Goal: Information Seeking & Learning: Understand process/instructions

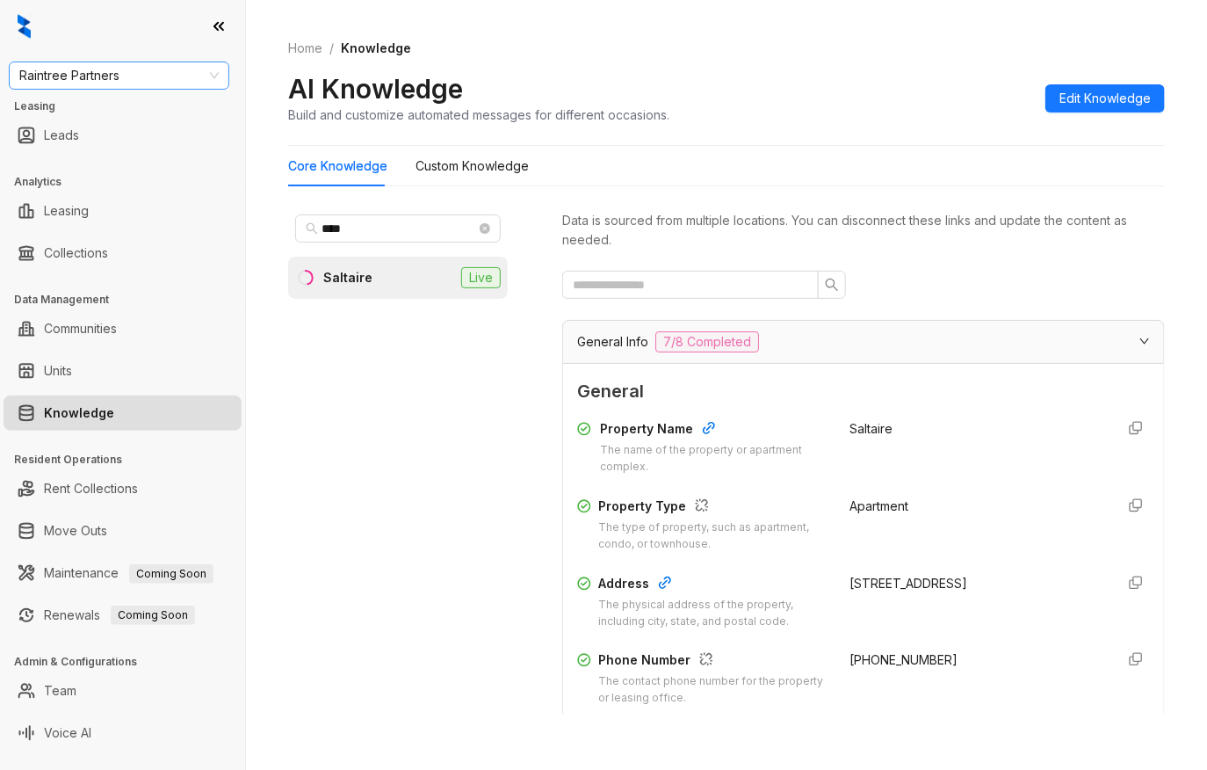
scroll to position [2554, 0]
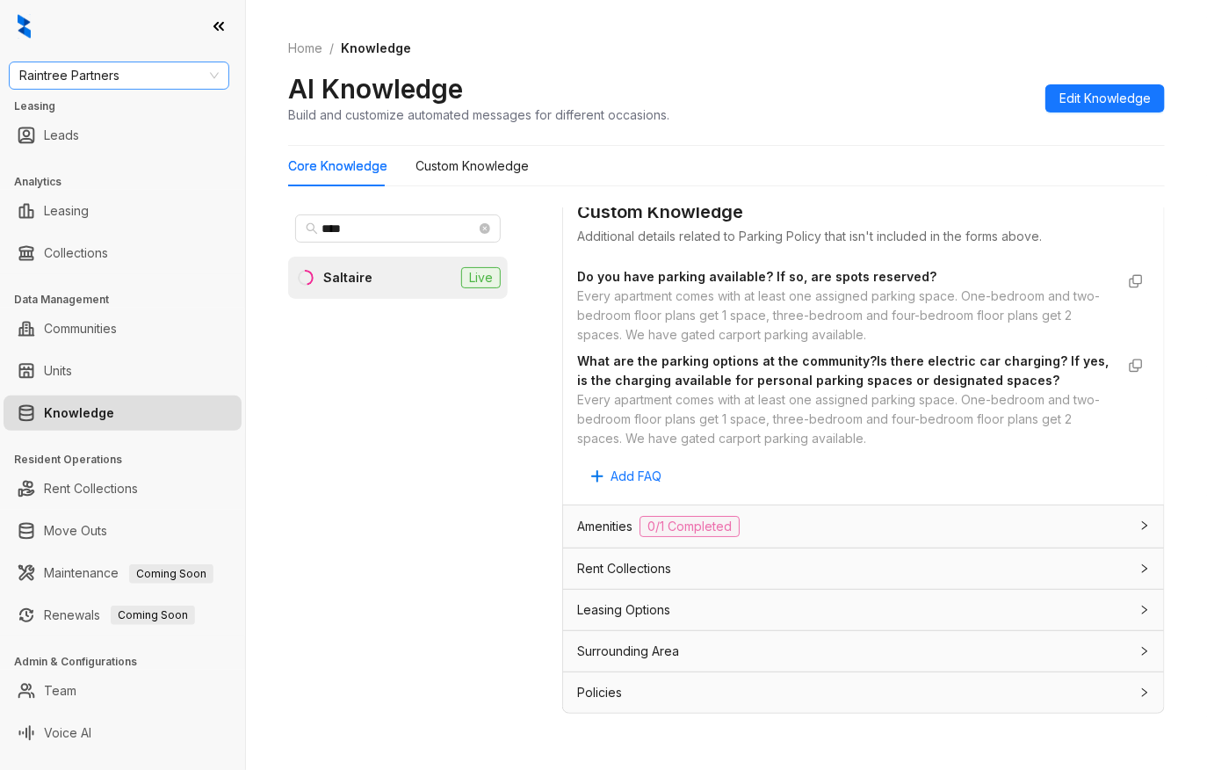
click at [129, 72] on span "Raintree Partners" at bounding box center [118, 75] width 199 height 26
type input "*****"
click at [93, 121] on div "LDG Multifamily" at bounding box center [119, 111] width 214 height 28
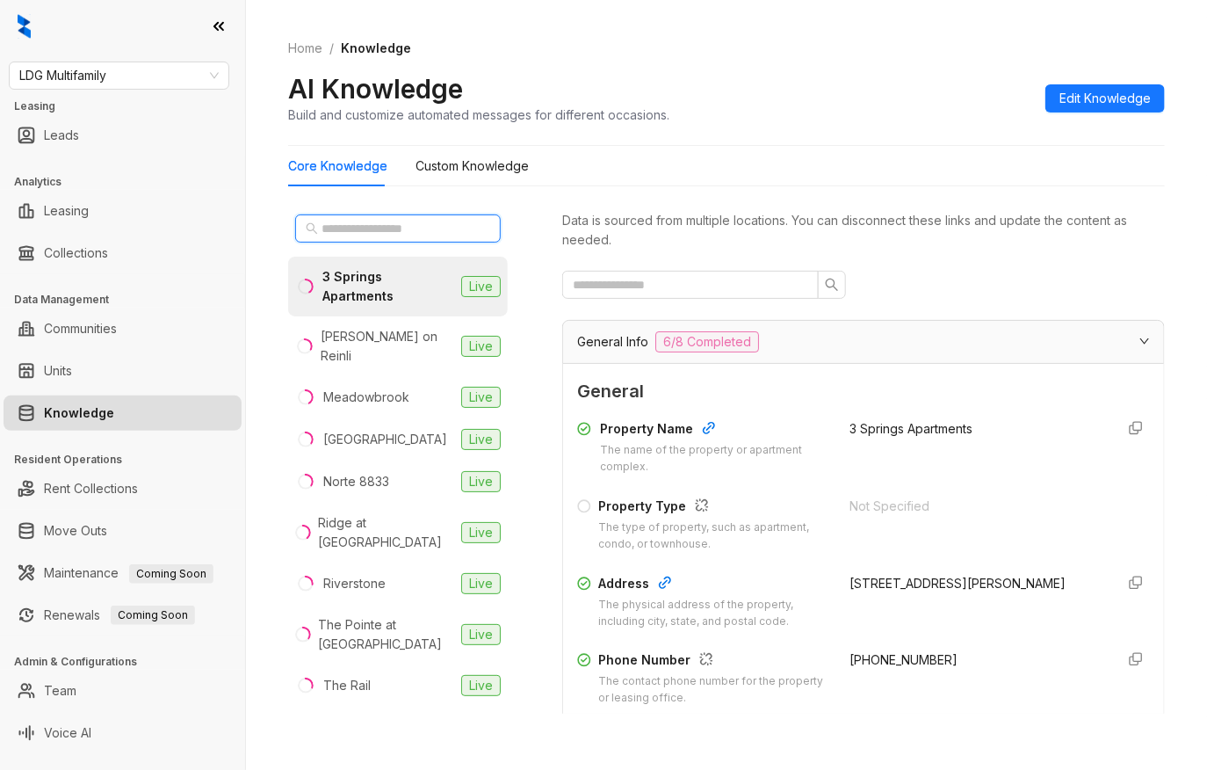
click at [380, 235] on input "text" at bounding box center [399, 228] width 155 height 19
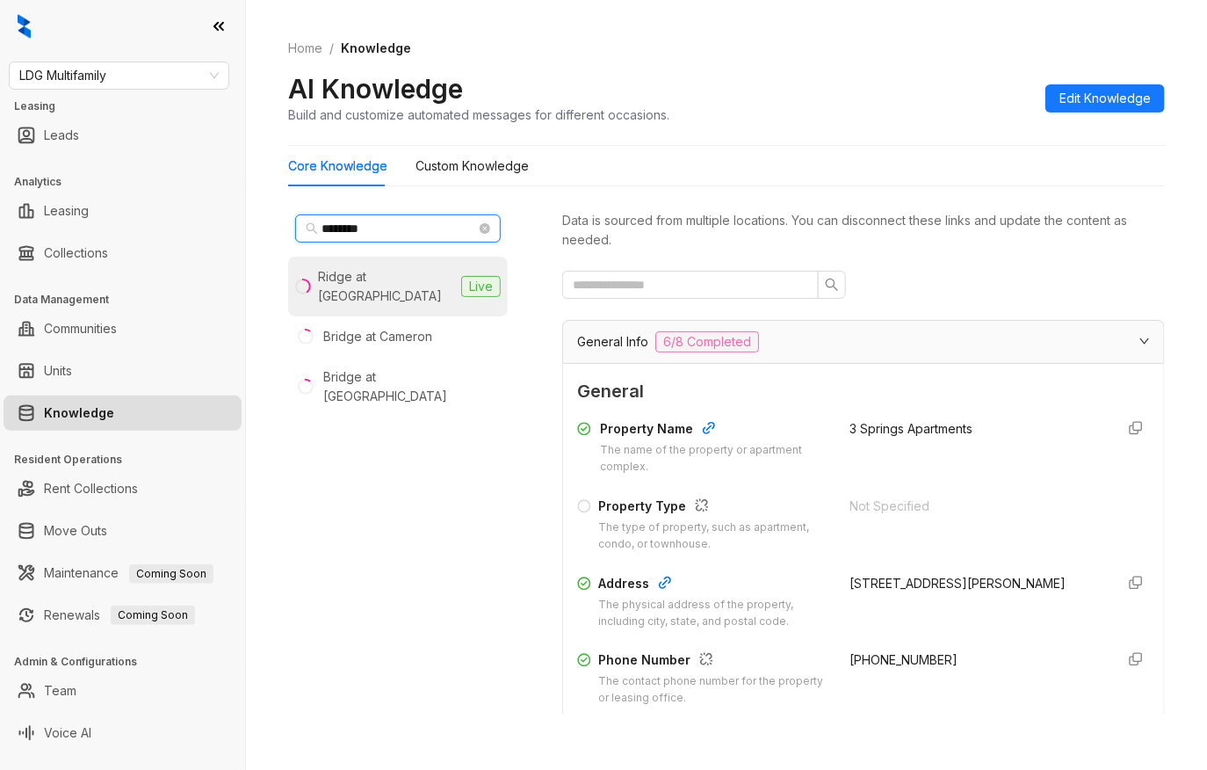
type input "********"
click at [360, 279] on div "Ridge at [GEOGRAPHIC_DATA]" at bounding box center [386, 286] width 135 height 39
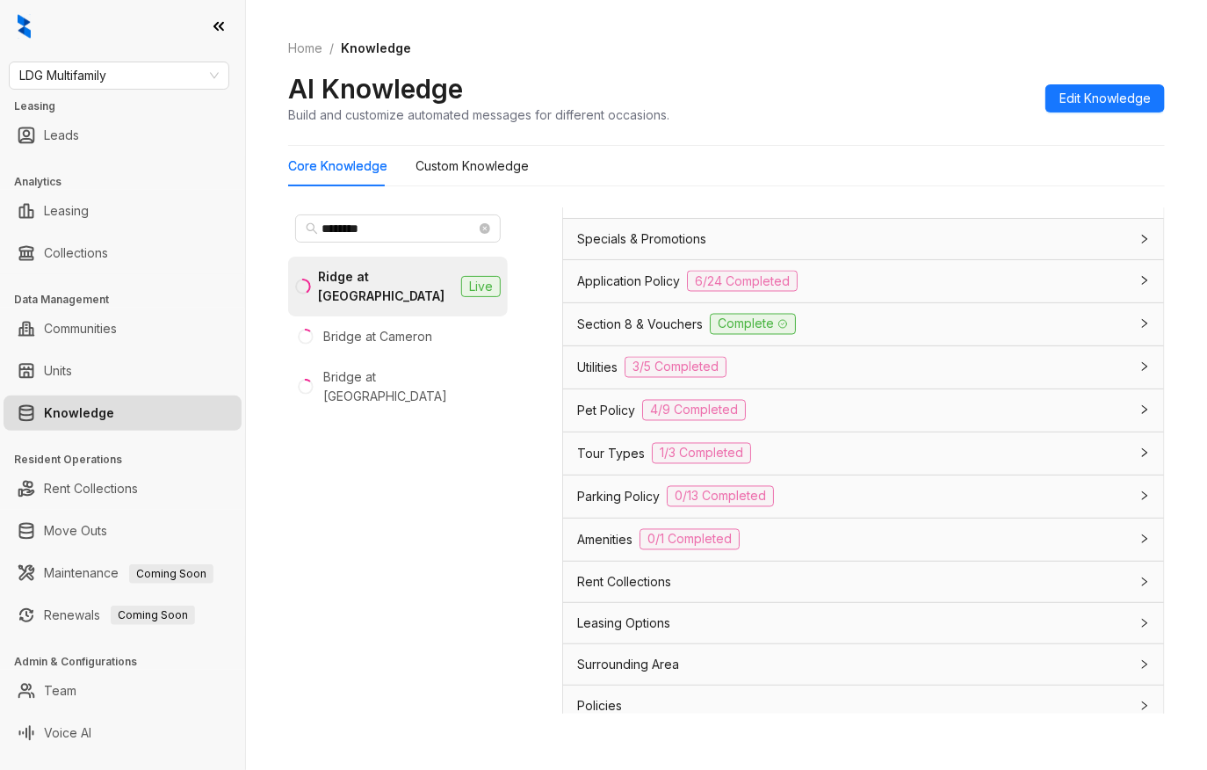
scroll to position [1265, 0]
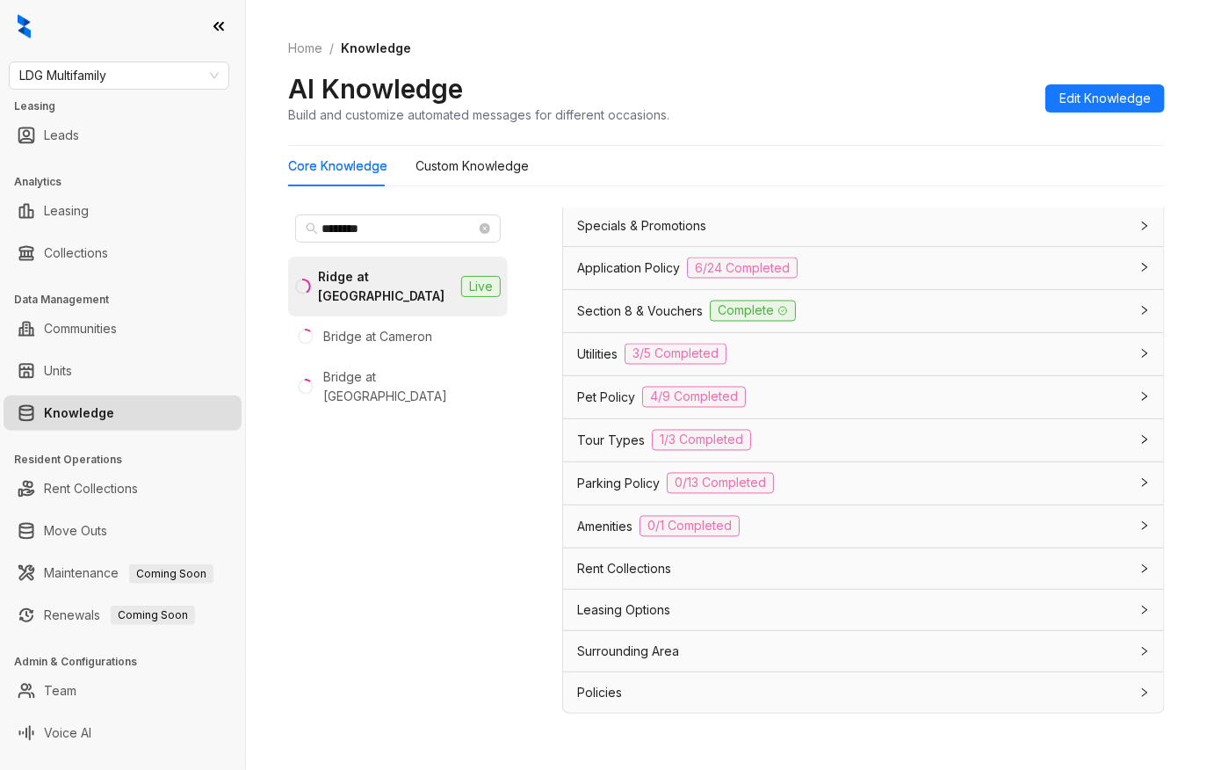
click at [641, 607] on span "Leasing Options" at bounding box center [623, 609] width 93 height 19
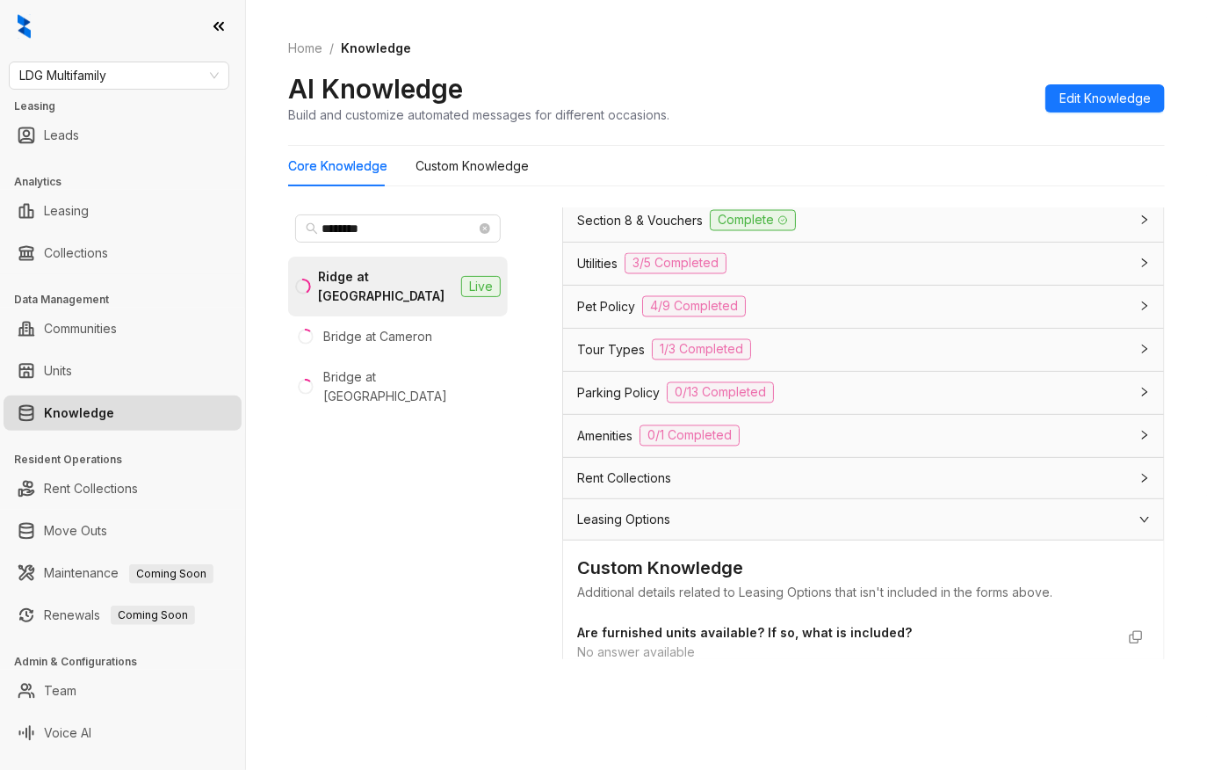
scroll to position [1248, 0]
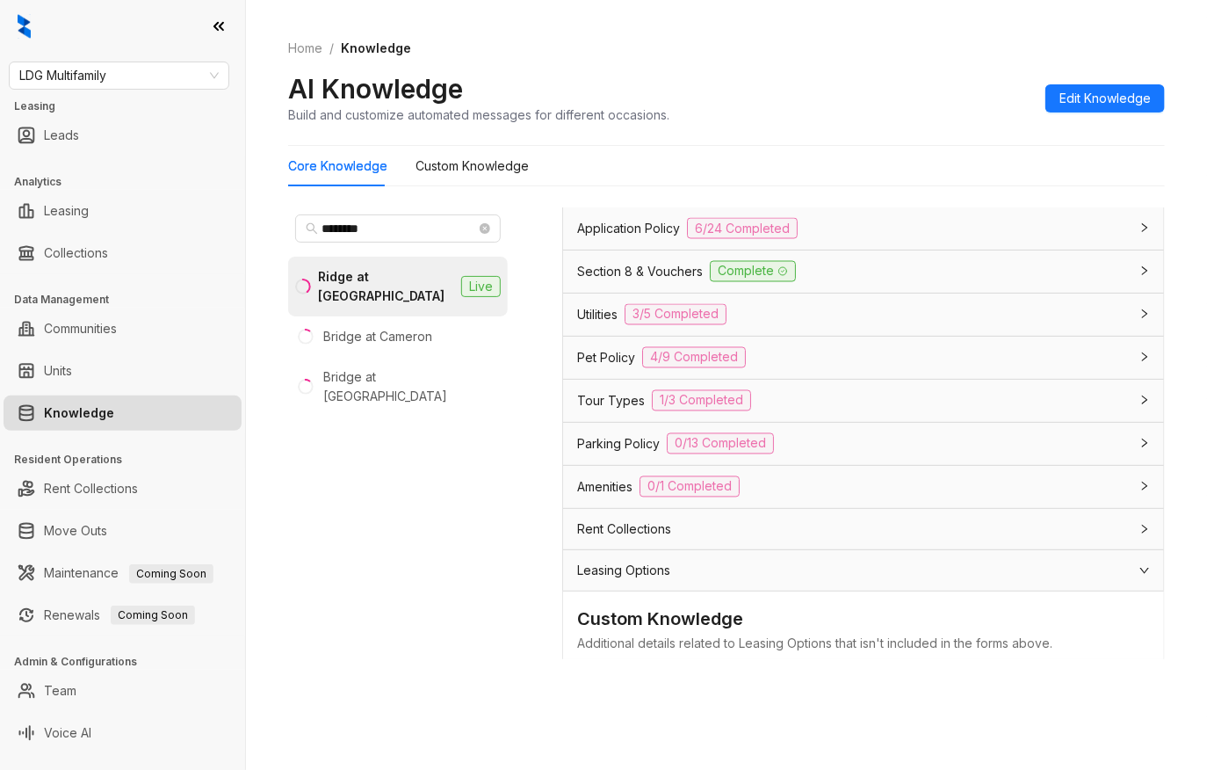
click at [609, 229] on span "Application Policy" at bounding box center [628, 228] width 103 height 19
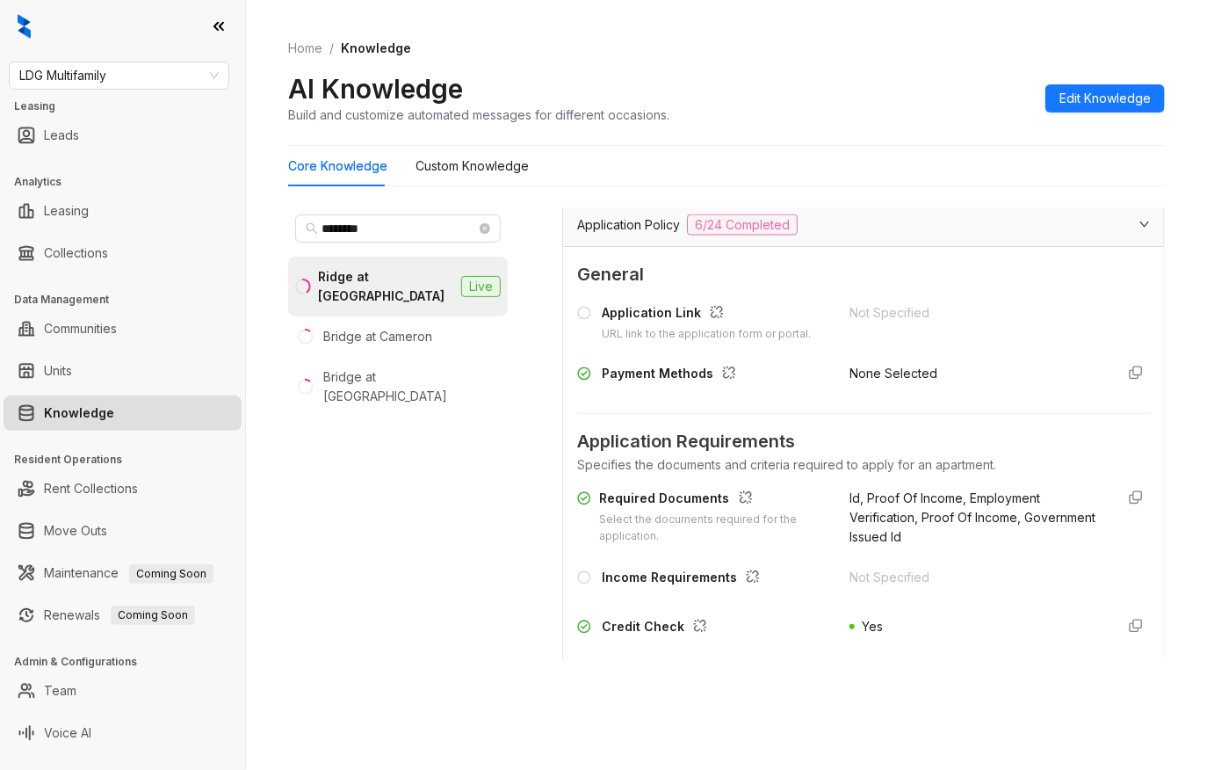
scroll to position [1149, 0]
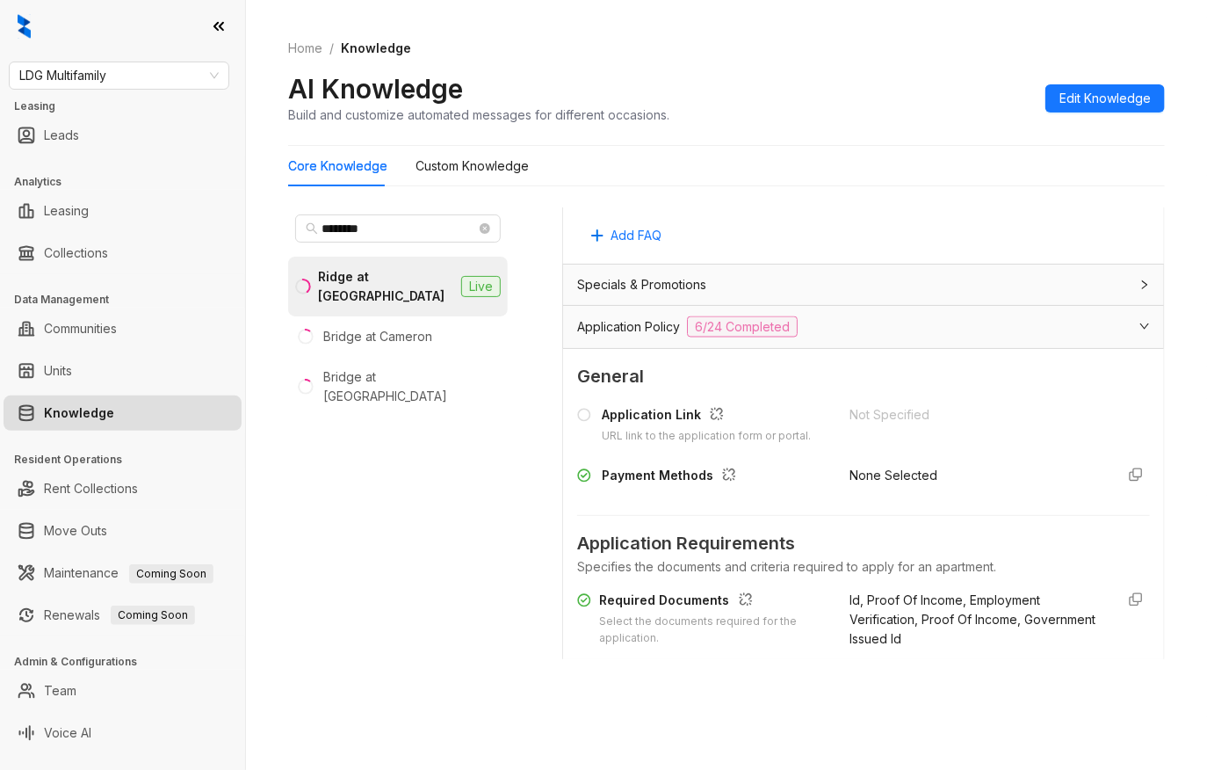
click at [1129, 318] on div at bounding box center [1139, 325] width 21 height 19
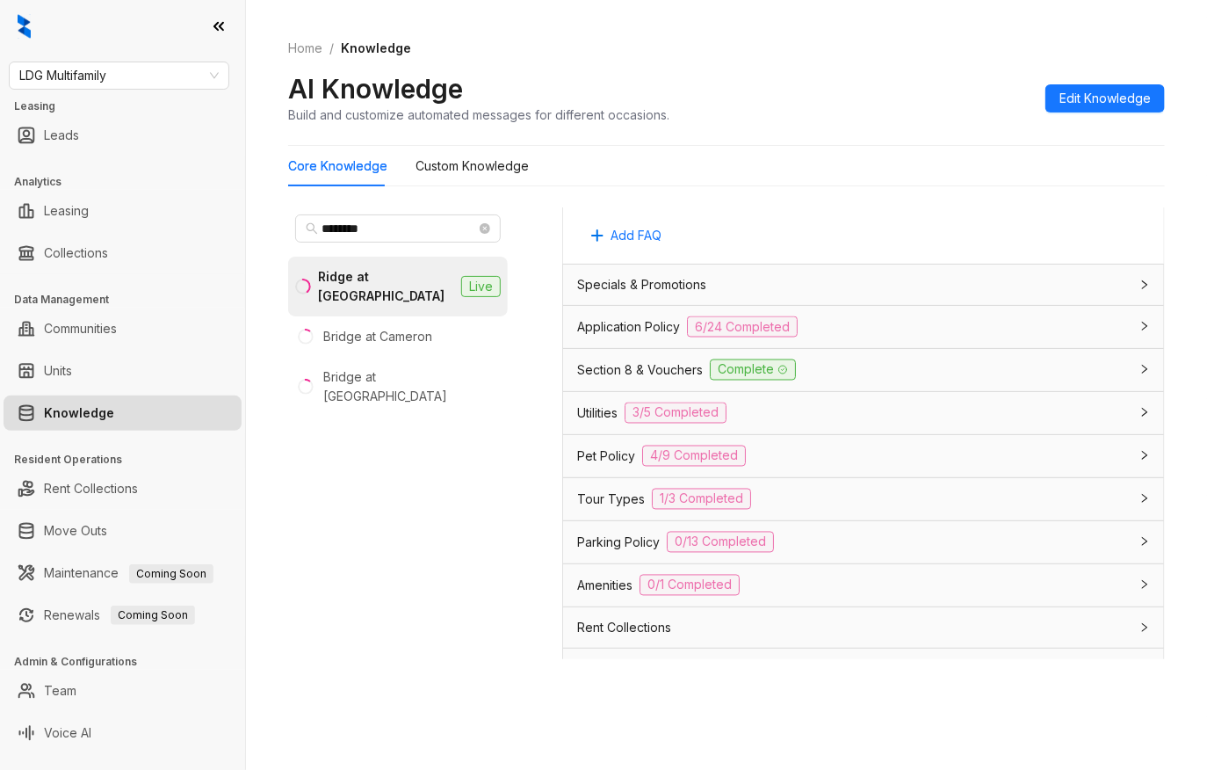
click at [675, 370] on span "Section 8 & Vouchers" at bounding box center [640, 369] width 126 height 19
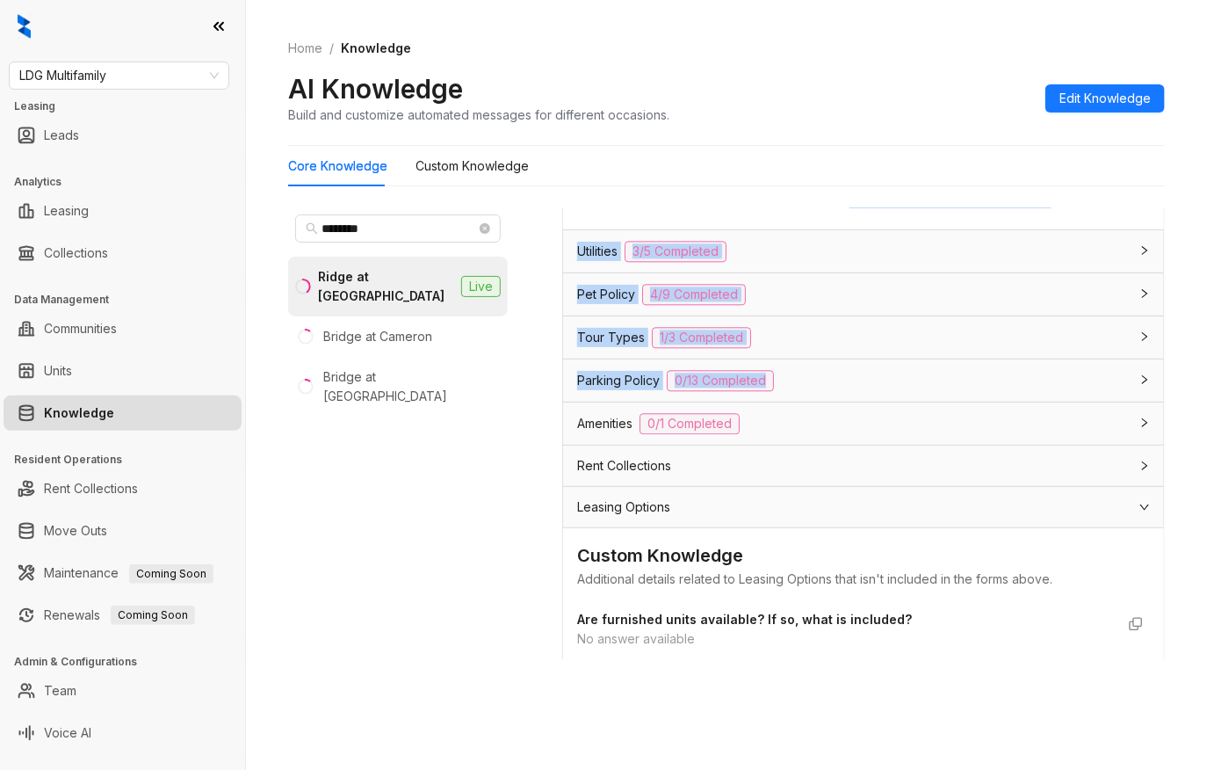
scroll to position [1612, 0]
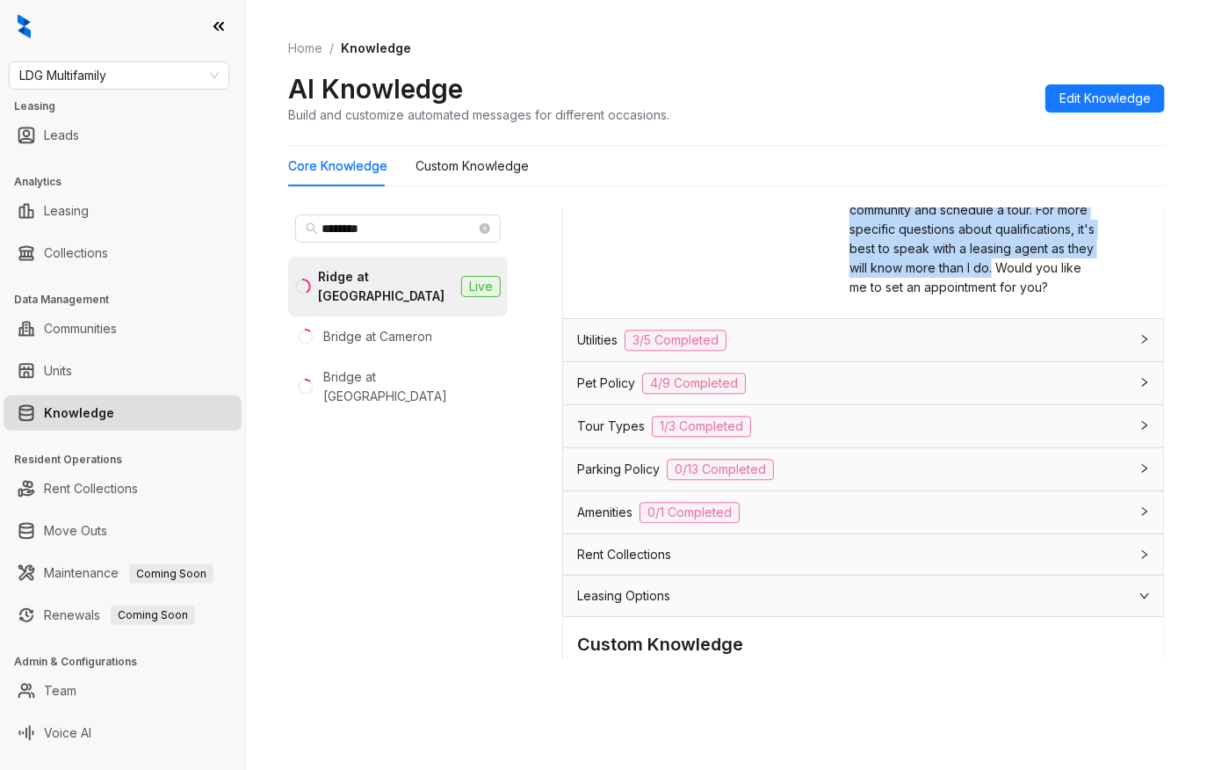
drag, startPoint x: 837, startPoint y: 434, endPoint x: 981, endPoint y: 285, distance: 207.6
click at [981, 285] on span "Our approval process takes into account a number of different factors. Some of …" at bounding box center [975, 181] width 251 height 228
copy span "Our approval process takes into account a number of different factors. Some of …"
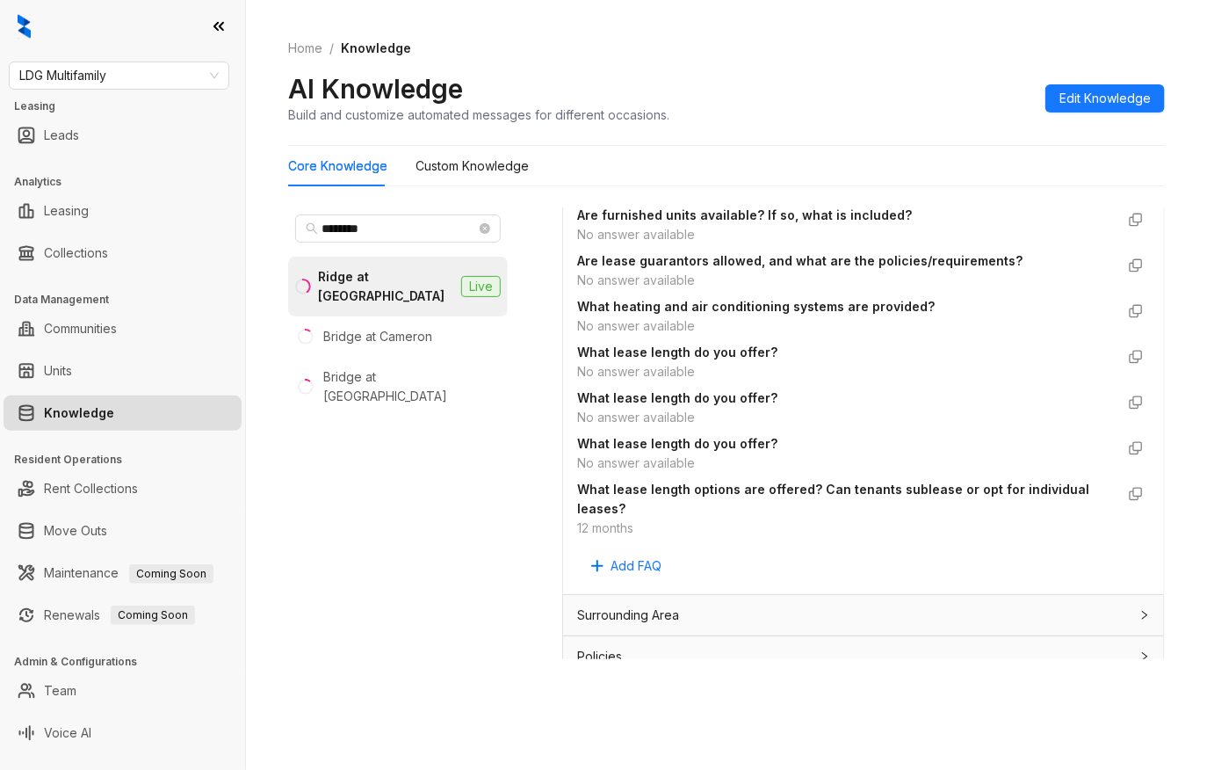
scroll to position [2144, 0]
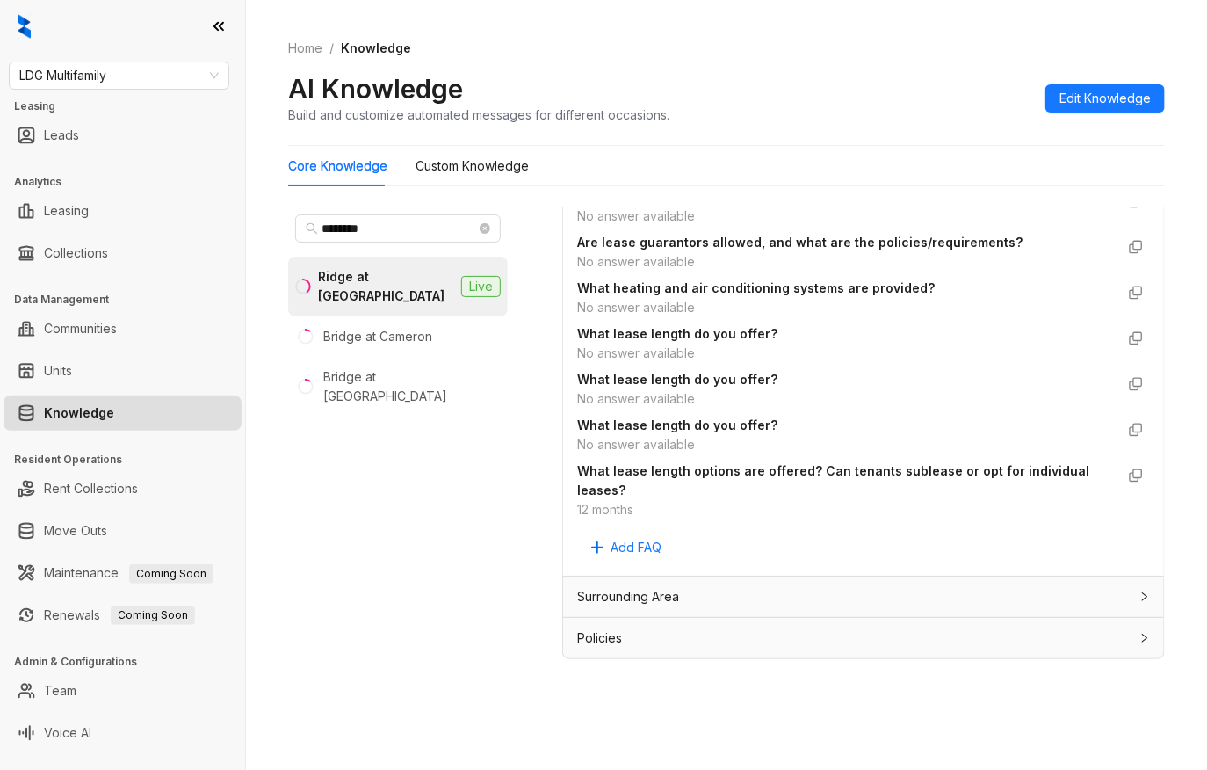
click at [590, 638] on span "Policies" at bounding box center [599, 637] width 45 height 19
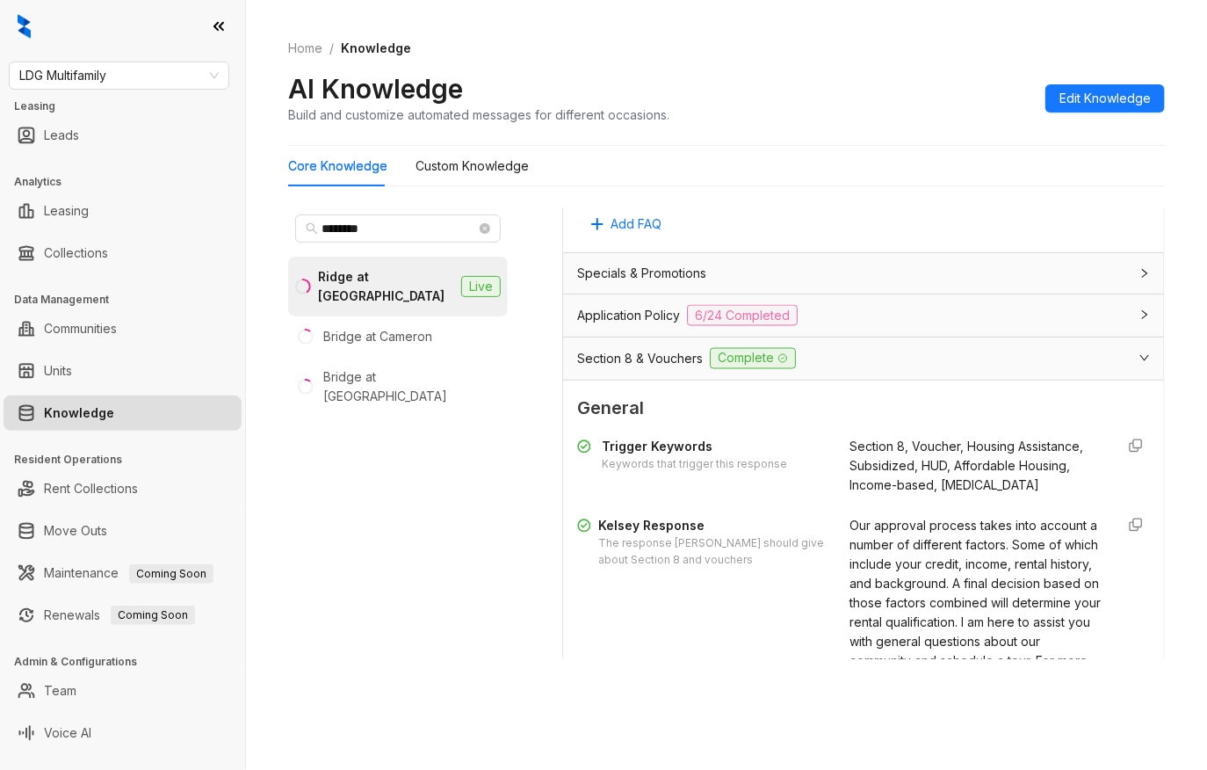
scroll to position [1151, 0]
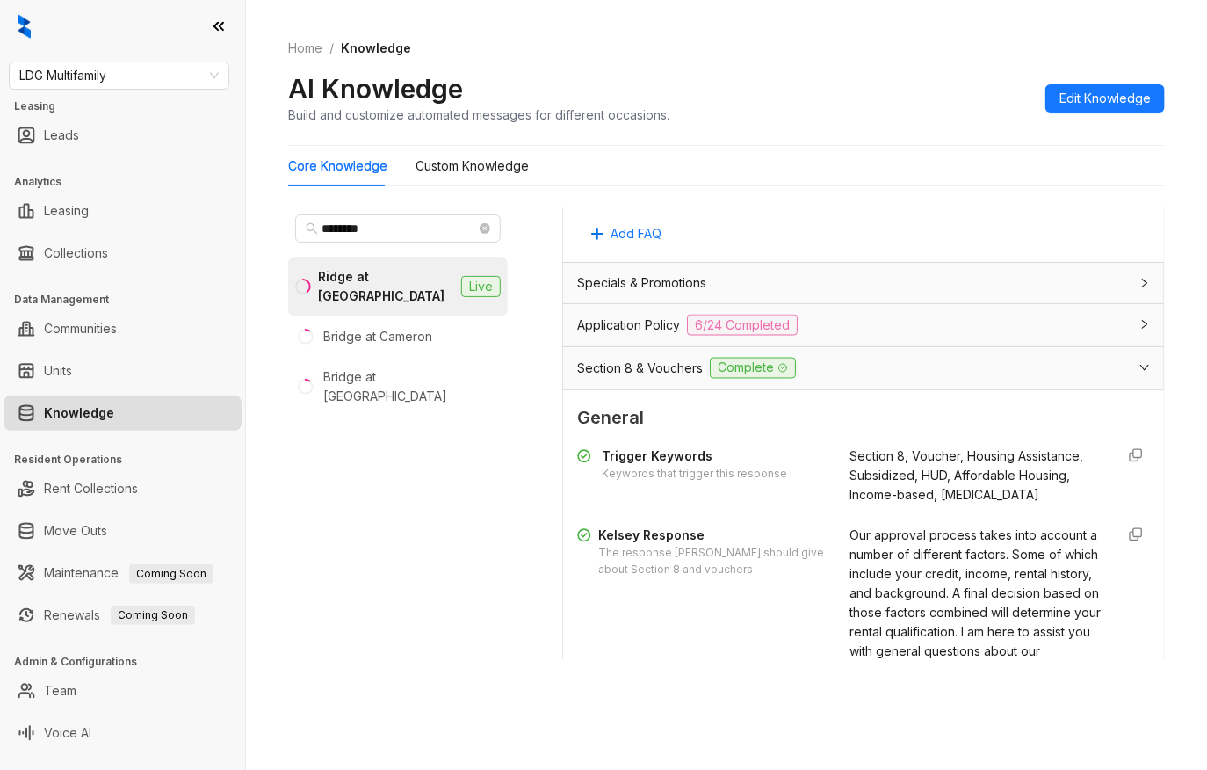
click at [640, 322] on span "Application Policy" at bounding box center [628, 324] width 103 height 19
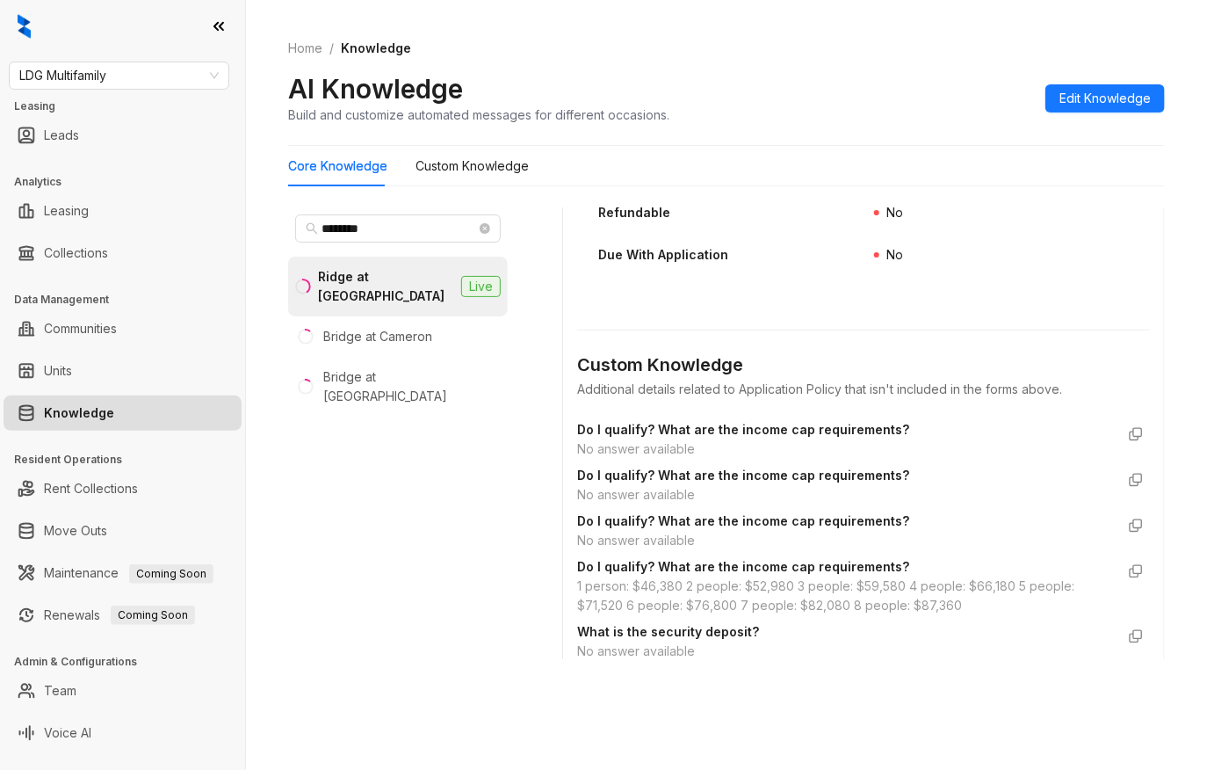
scroll to position [3201, 0]
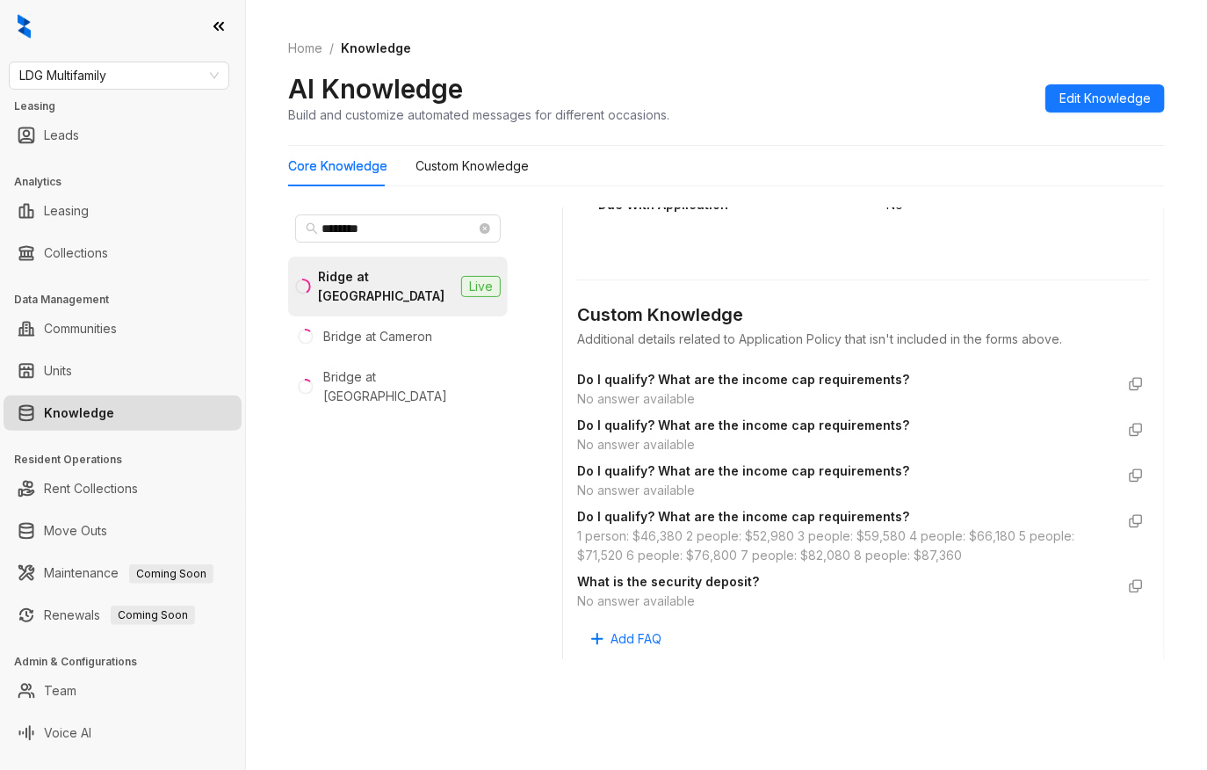
drag, startPoint x: 1054, startPoint y: 222, endPoint x: 1083, endPoint y: 221, distance: 28.1
click at [1054, 222] on div "Redecoration Fee The standard redecoration fee required for each unit. $ 0 Bedr…" at bounding box center [863, 51] width 573 height 373
click at [448, 715] on div "******** Ridge at [GEOGRAPHIC_DATA] at [GEOGRAPHIC_DATA] at [GEOGRAPHIC_DATA]" at bounding box center [411, 467] width 246 height 521
